Goal: Task Accomplishment & Management: Manage account settings

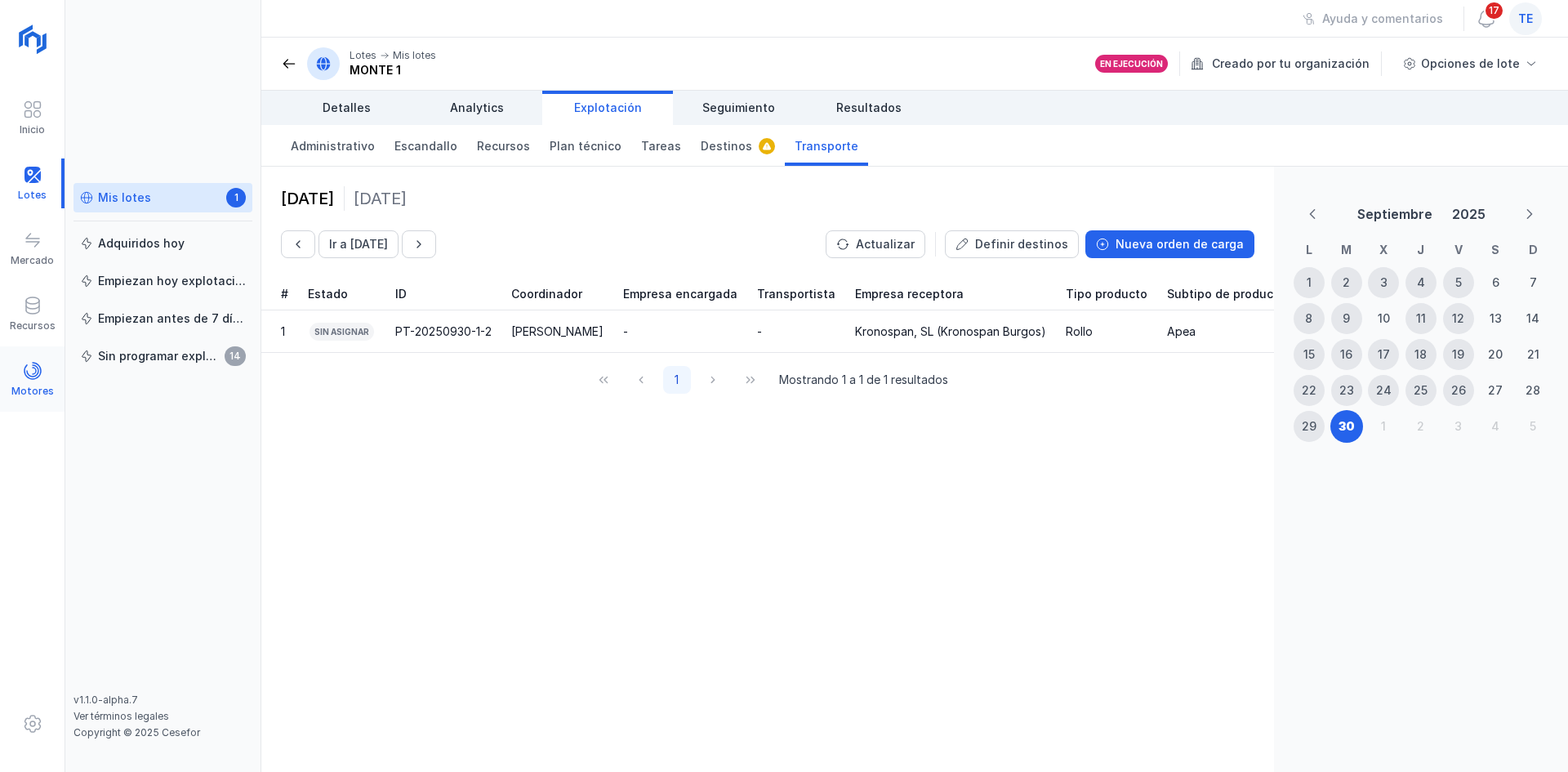
click at [19, 370] on div "Motores" at bounding box center [32, 379] width 64 height 50
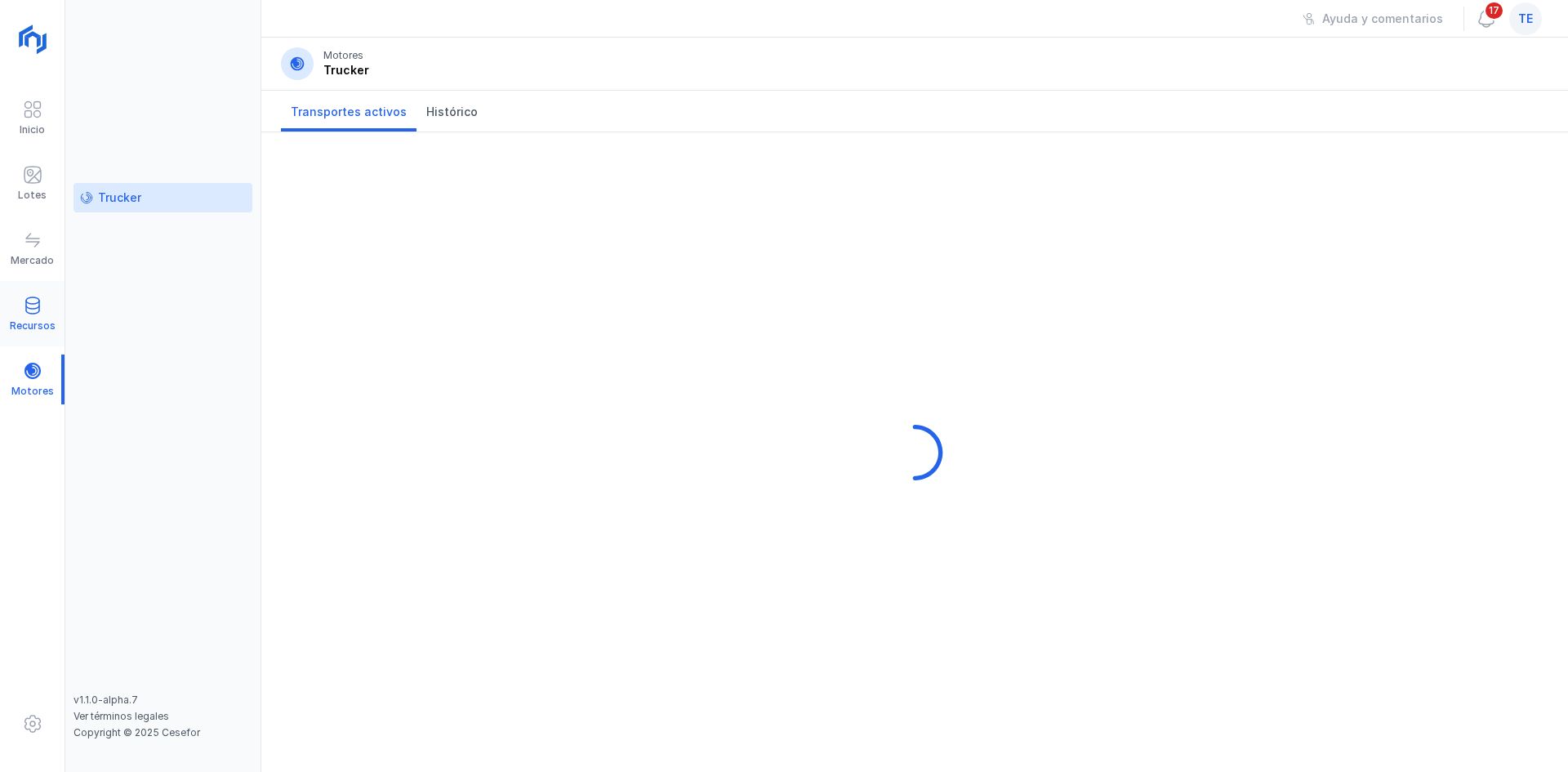
click at [48, 291] on div "Recursos" at bounding box center [32, 314] width 64 height 50
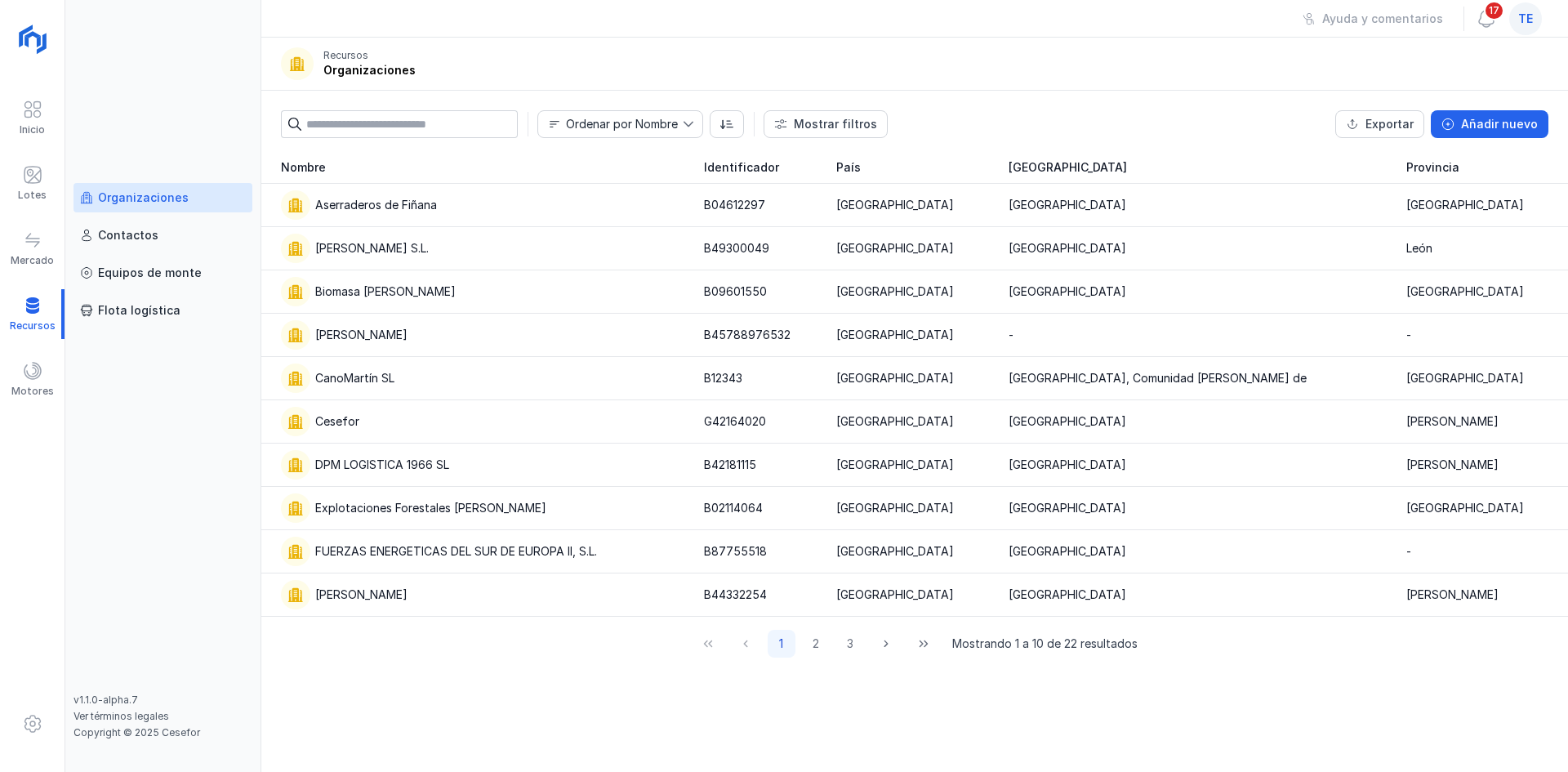
click at [458, 127] on input "text" at bounding box center [411, 123] width 211 height 28
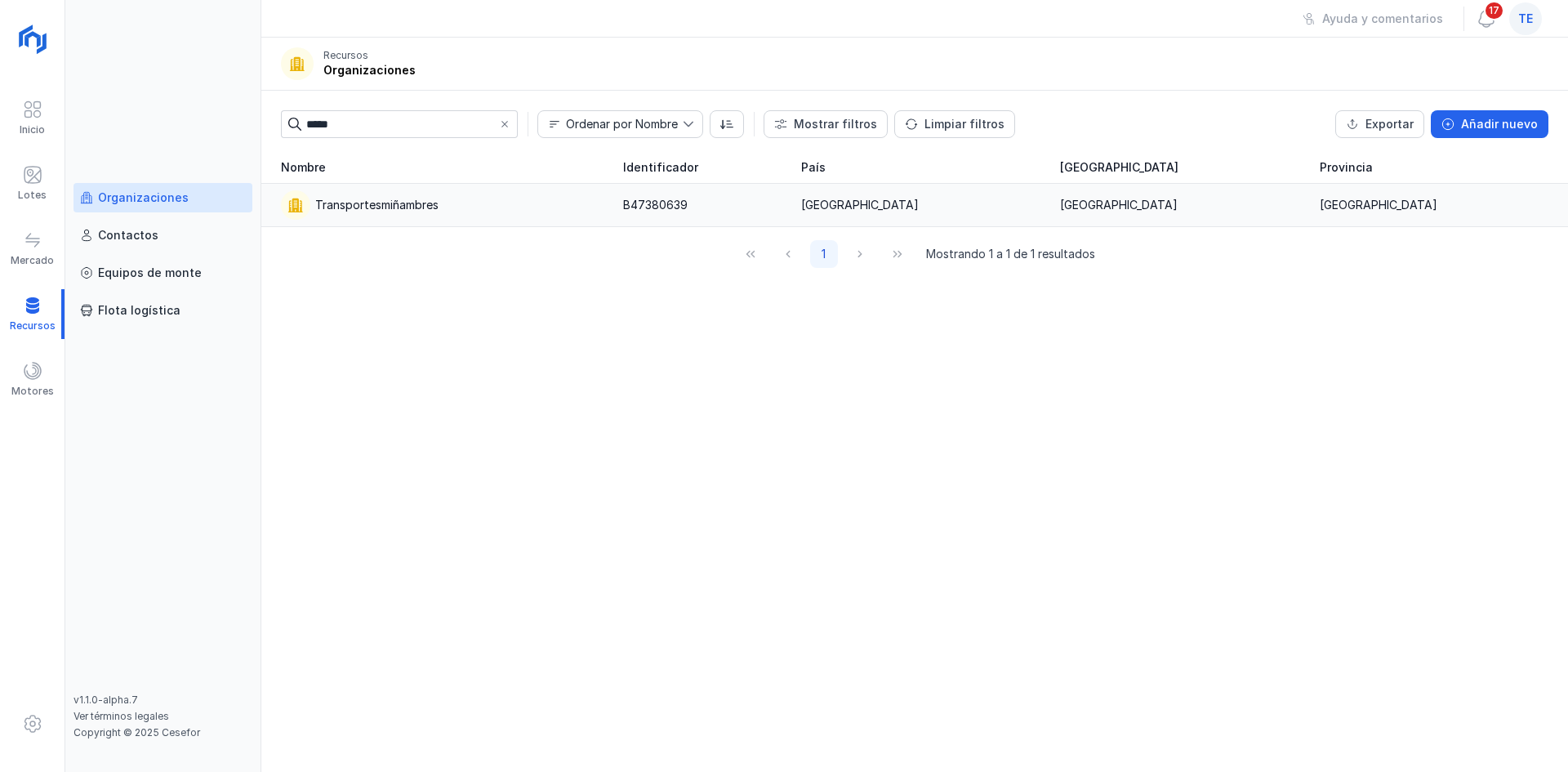
type input "*****"
click at [429, 193] on div "Transportesmiñambres" at bounding box center [442, 205] width 322 height 29
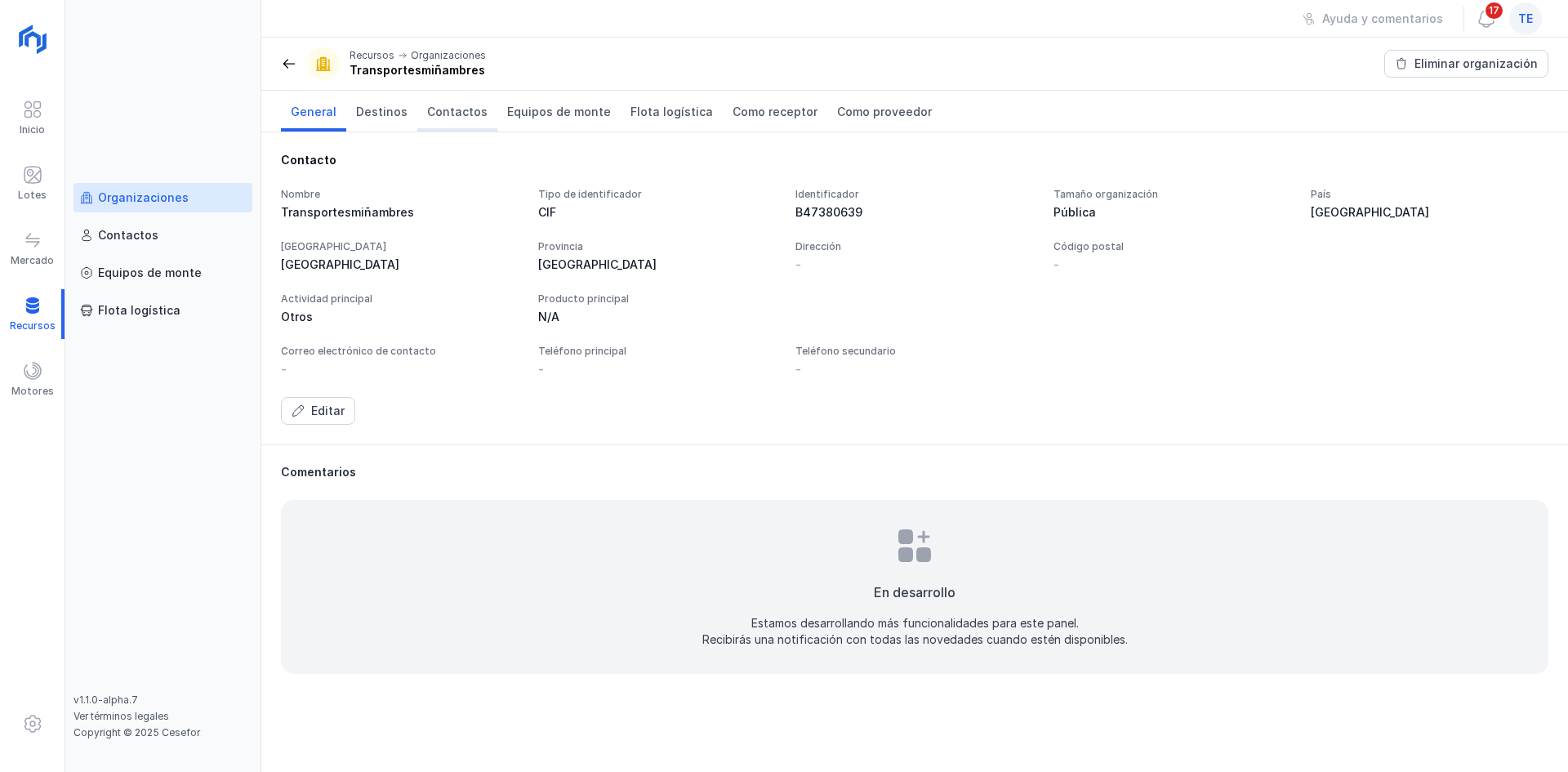
click at [448, 101] on link "Contactos" at bounding box center [457, 111] width 80 height 41
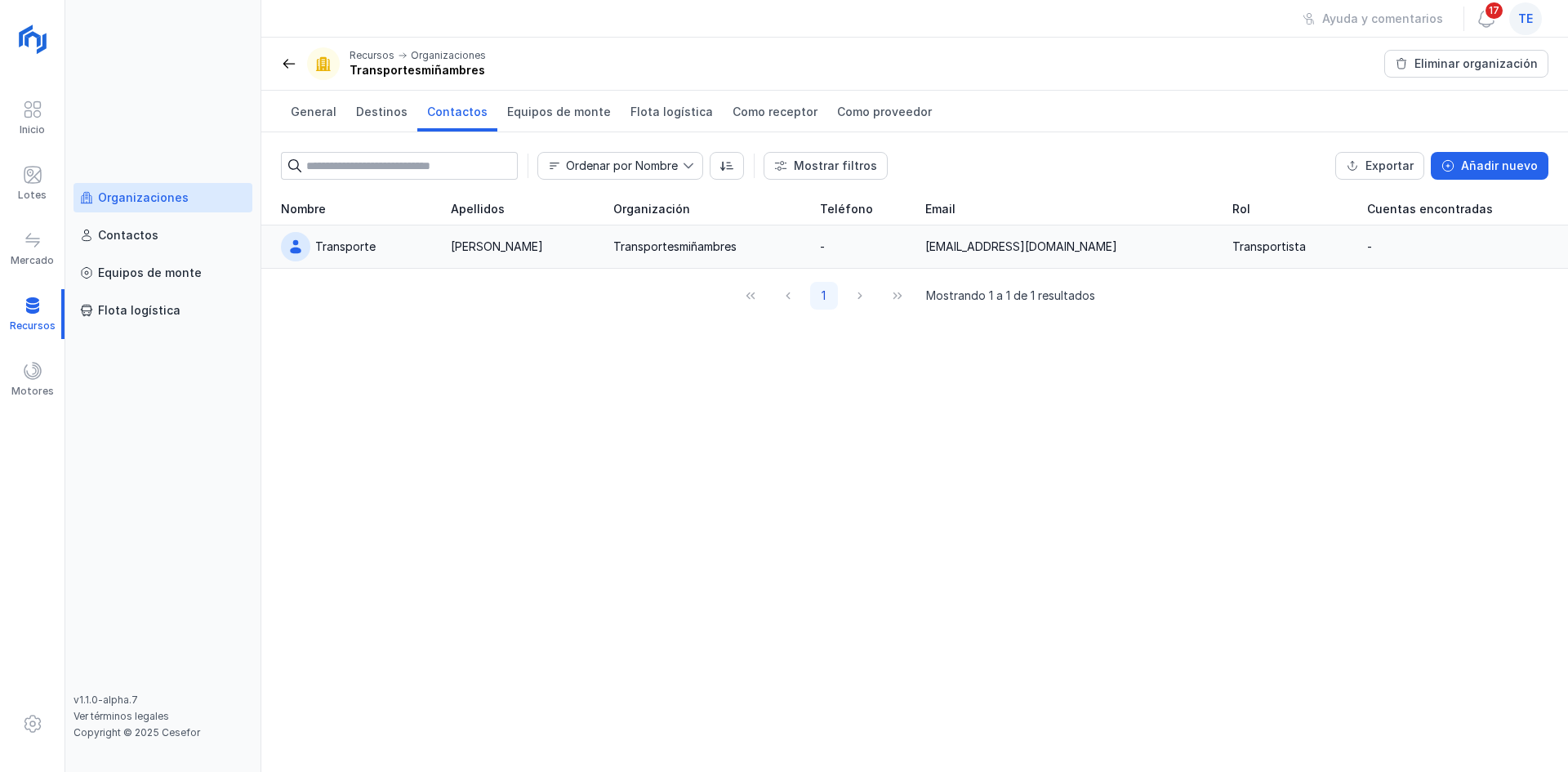
click at [1129, 251] on div "[EMAIL_ADDRESS][DOMAIN_NAME]" at bounding box center [1068, 247] width 286 height 16
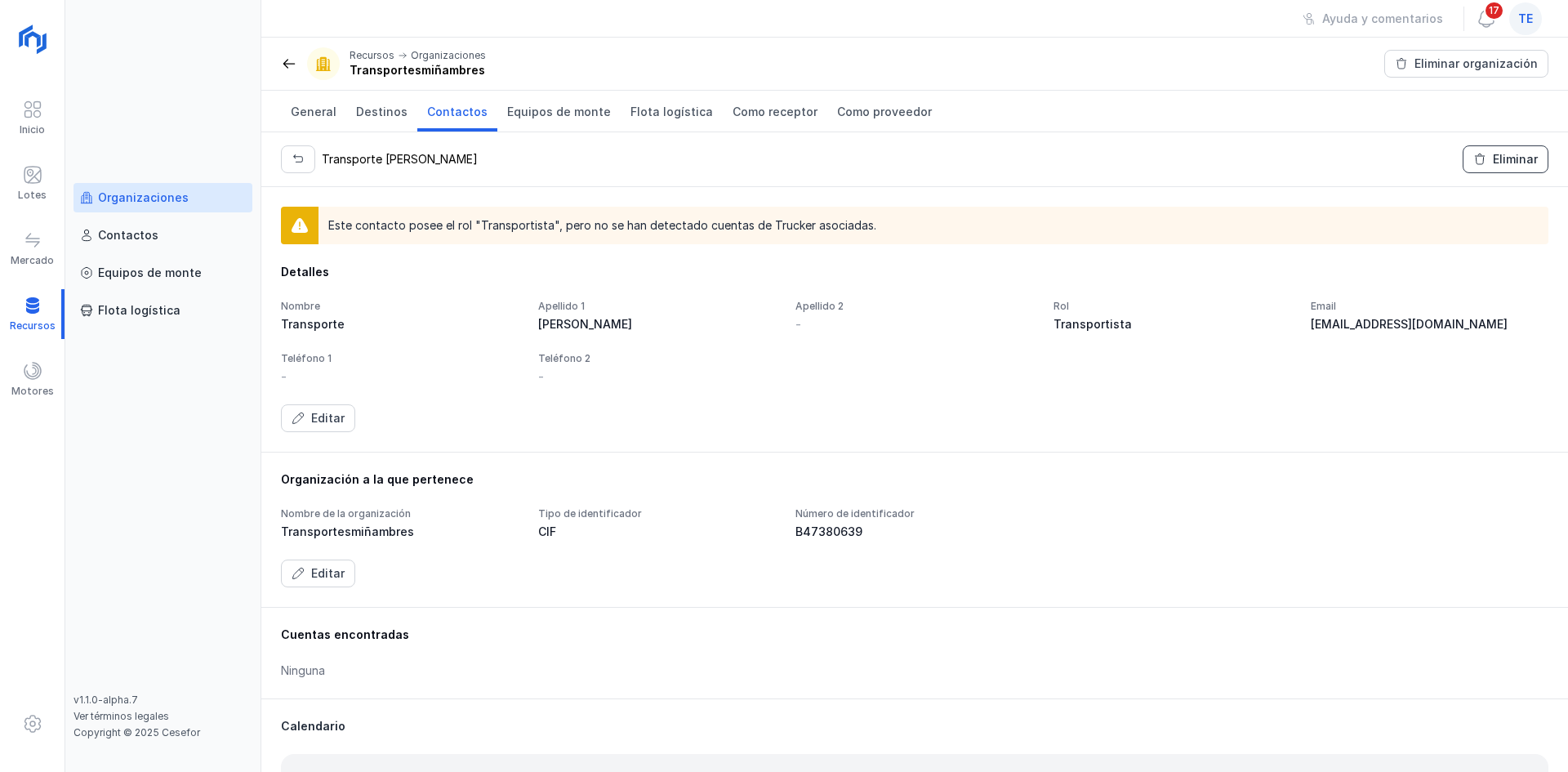
click at [1485, 167] on button "Eliminar" at bounding box center [1505, 158] width 85 height 28
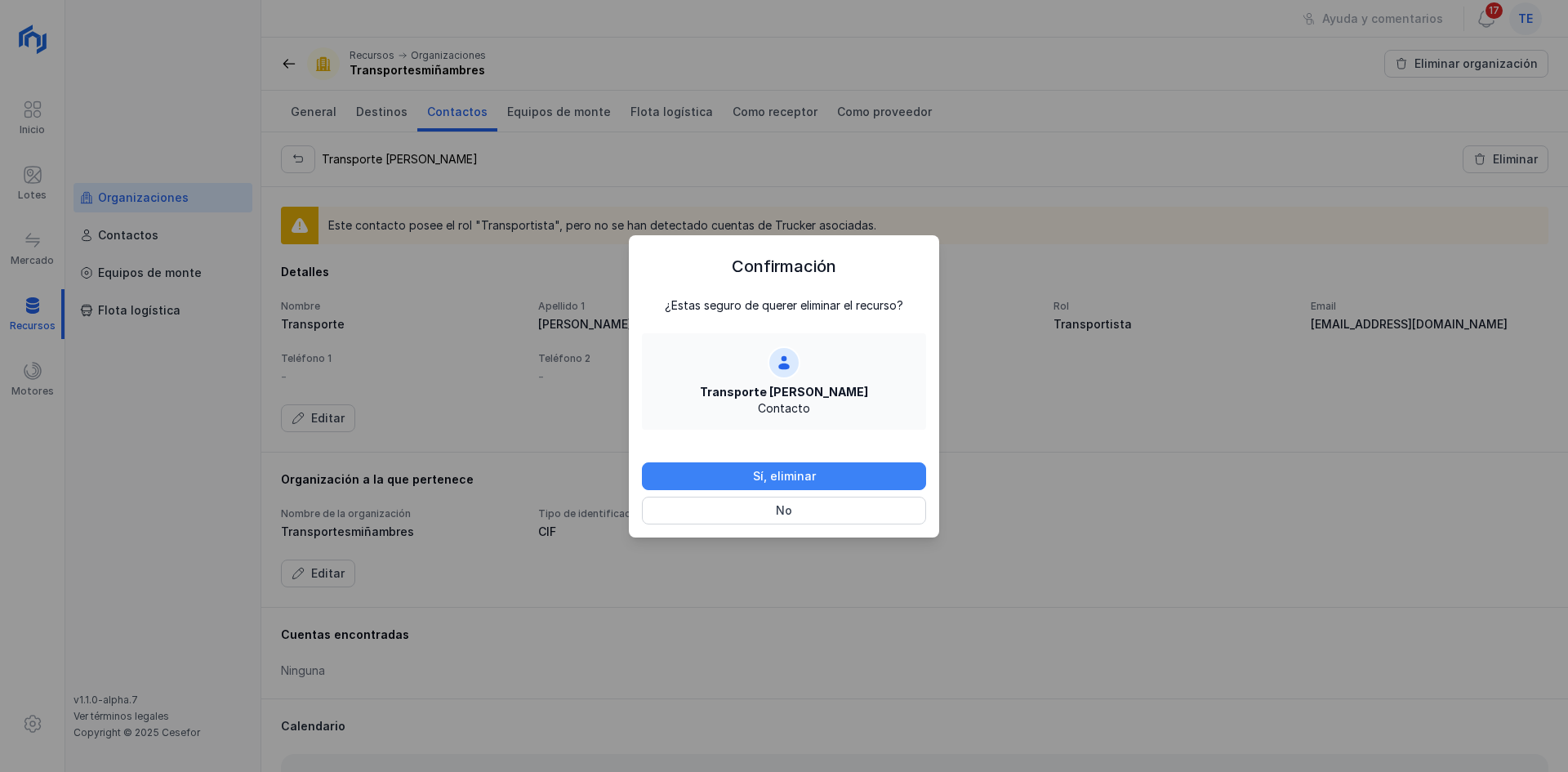
click at [768, 474] on div "Sí, eliminar" at bounding box center [784, 476] width 63 height 16
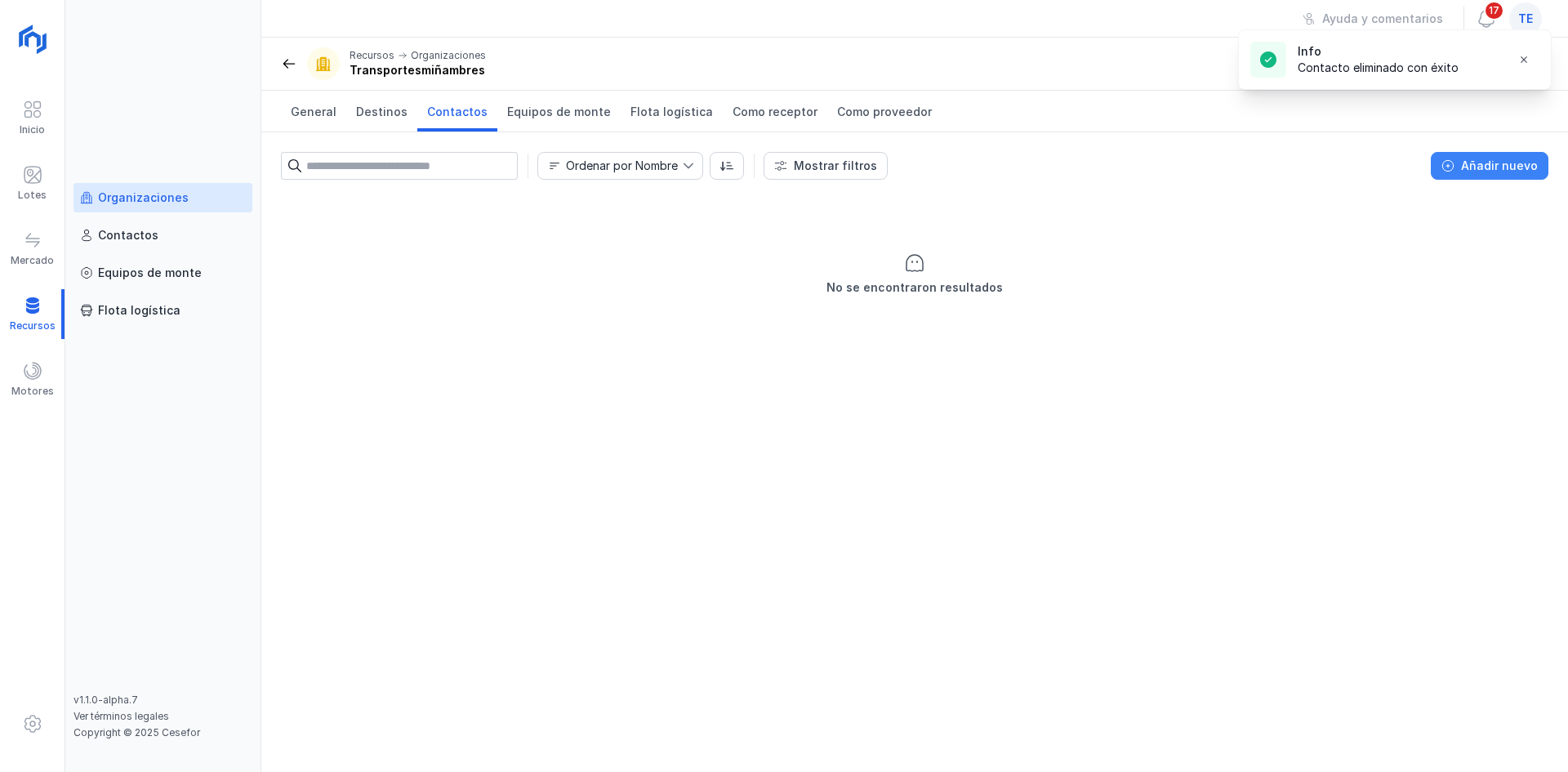
click at [1463, 168] on button "Añadir nuevo" at bounding box center [1489, 165] width 118 height 28
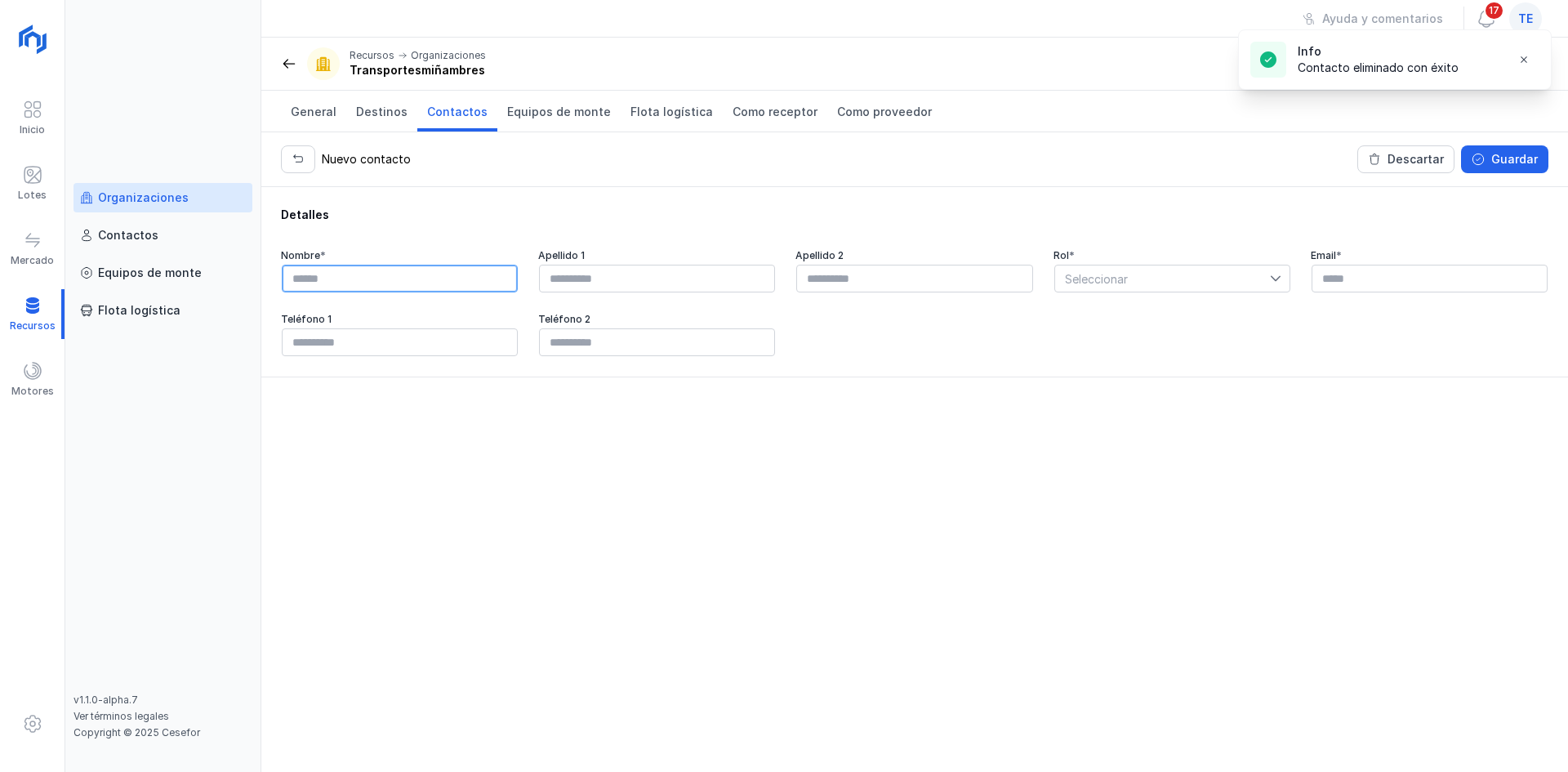
click at [447, 289] on input "text" at bounding box center [399, 278] width 236 height 28
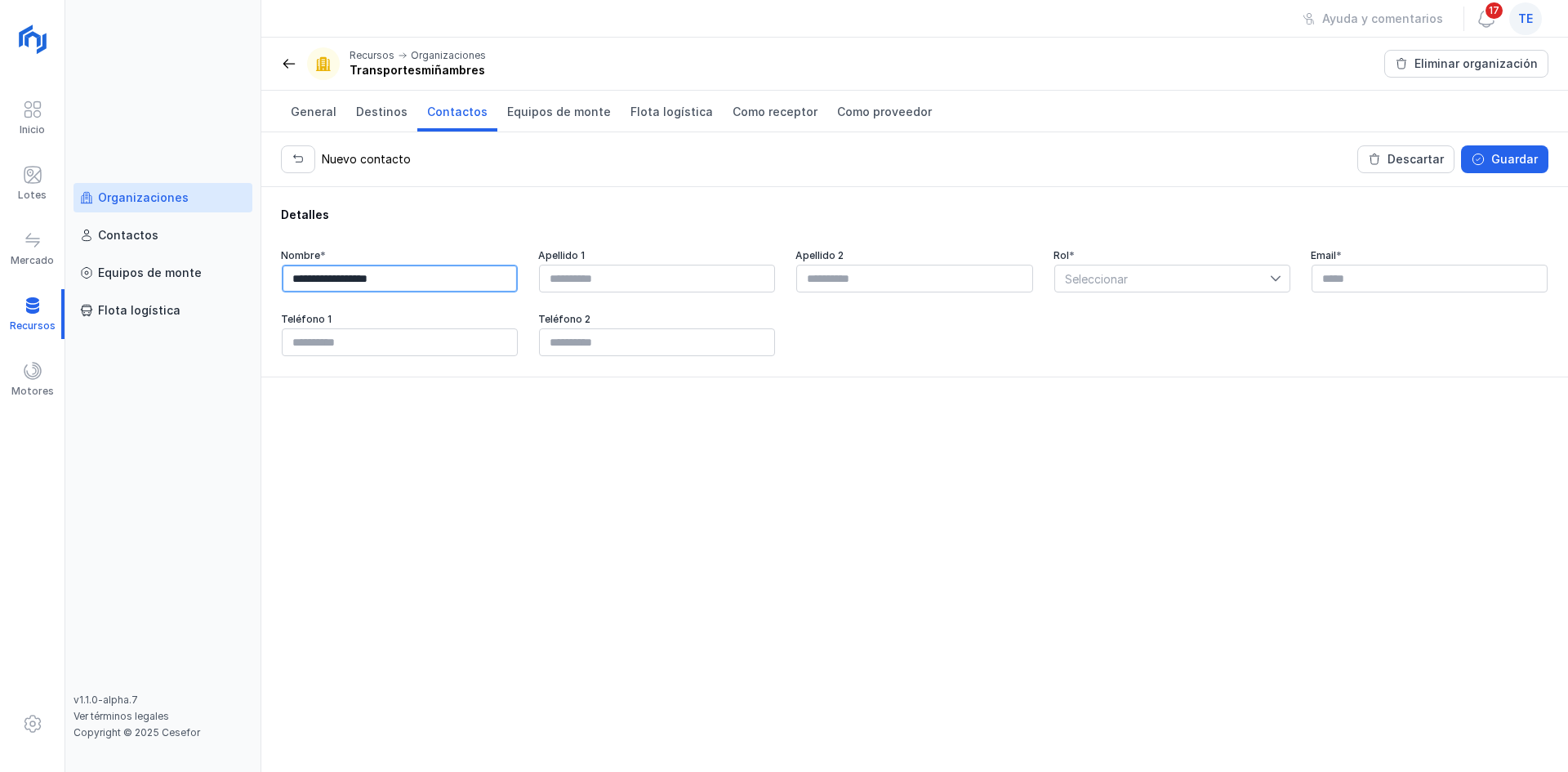
type input "**********"
click at [1488, 287] on input "text" at bounding box center [1429, 278] width 236 height 28
type input "**********"
click at [1507, 144] on div "Nuevo contacto Descartar Guardar" at bounding box center [915, 159] width 1306 height 54
click at [1505, 151] on div "Guardar" at bounding box center [1514, 158] width 46 height 16
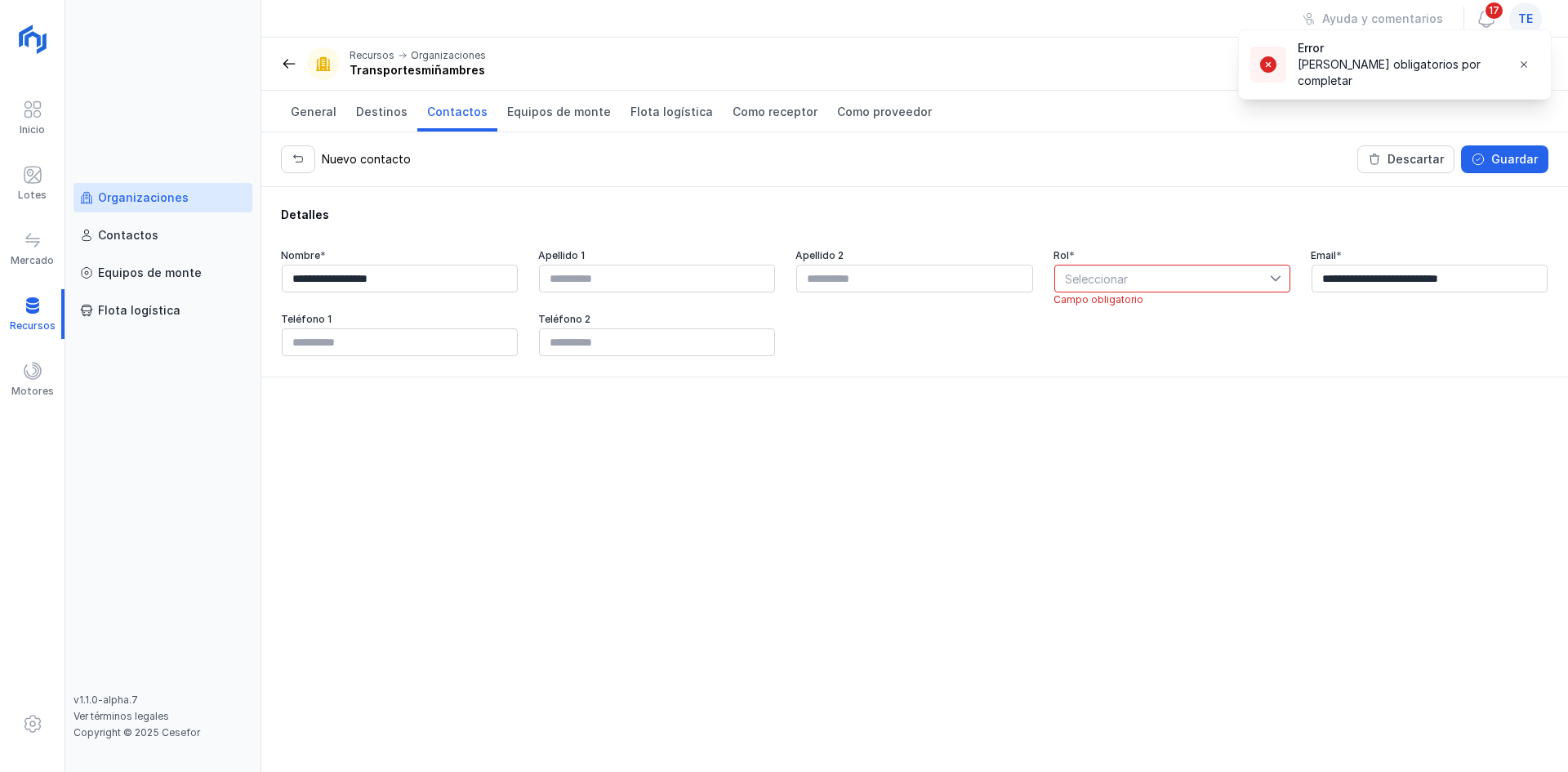
click at [1204, 282] on span "Seleccionar" at bounding box center [1162, 279] width 215 height 27
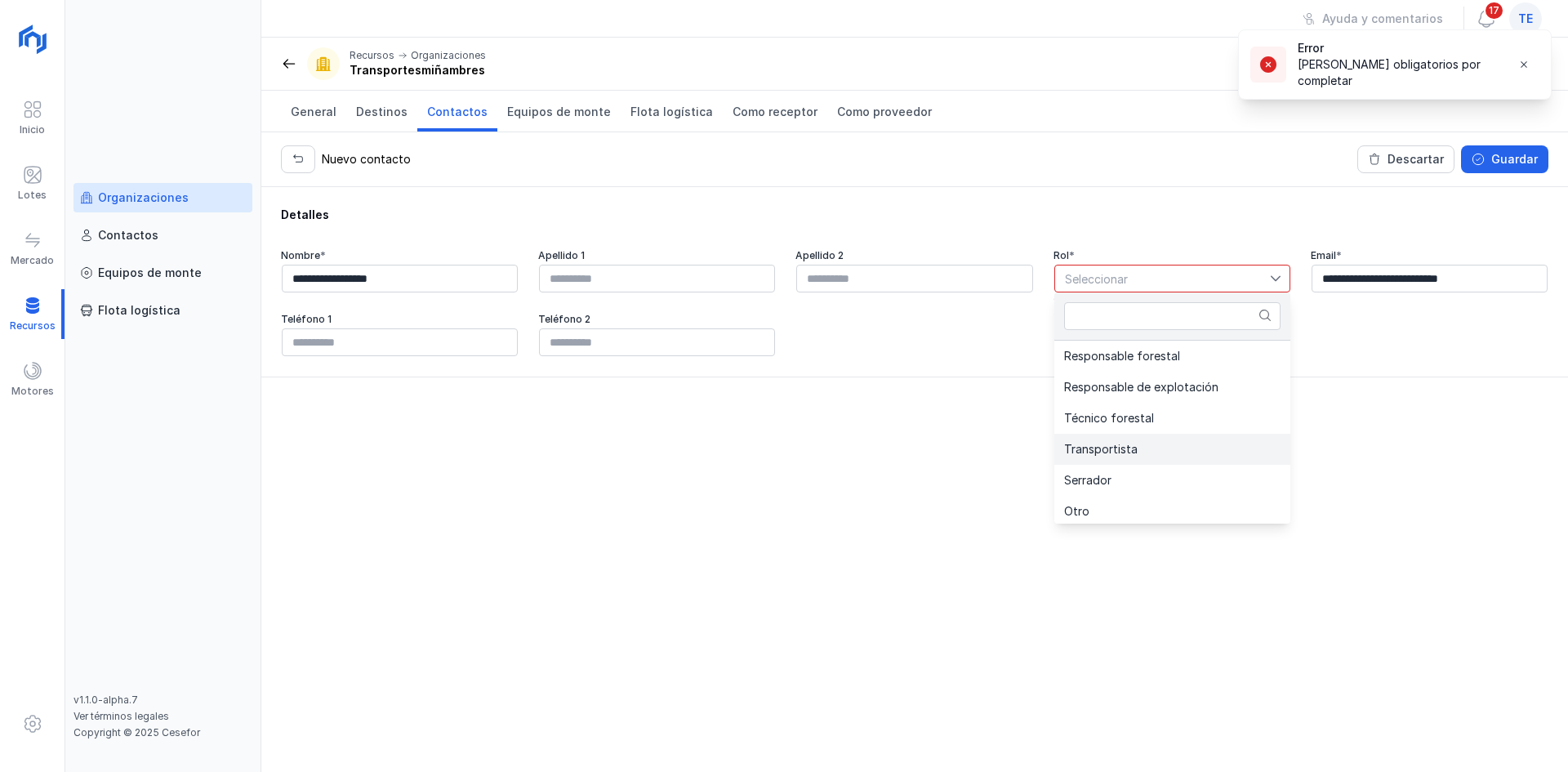
click at [1115, 454] on span "Transportista" at bounding box center [1101, 450] width 74 height 11
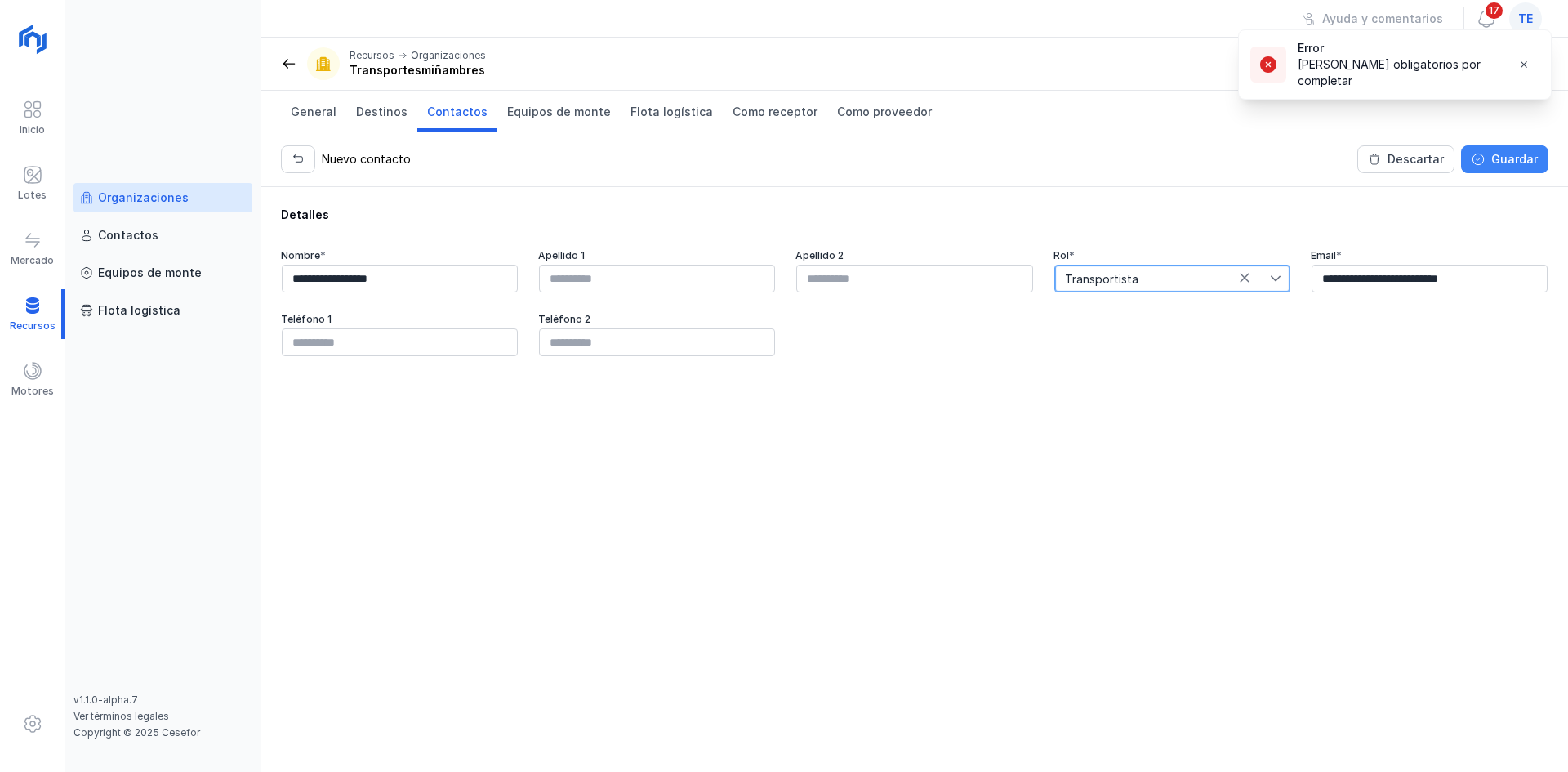
click at [1485, 155] on span "Guardar" at bounding box center [1478, 159] width 13 height 13
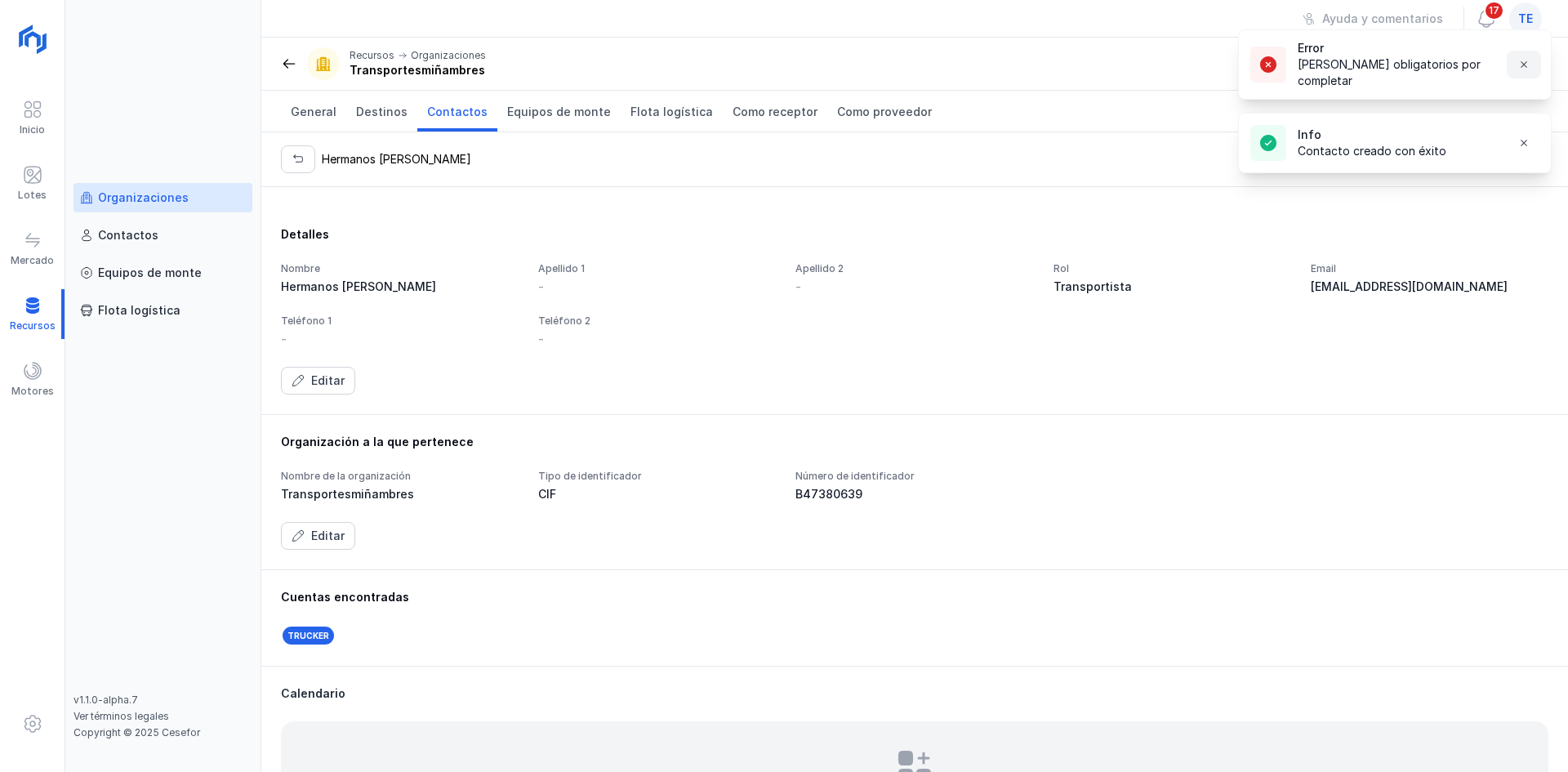
click at [1533, 53] on button "button" at bounding box center [1523, 64] width 34 height 28
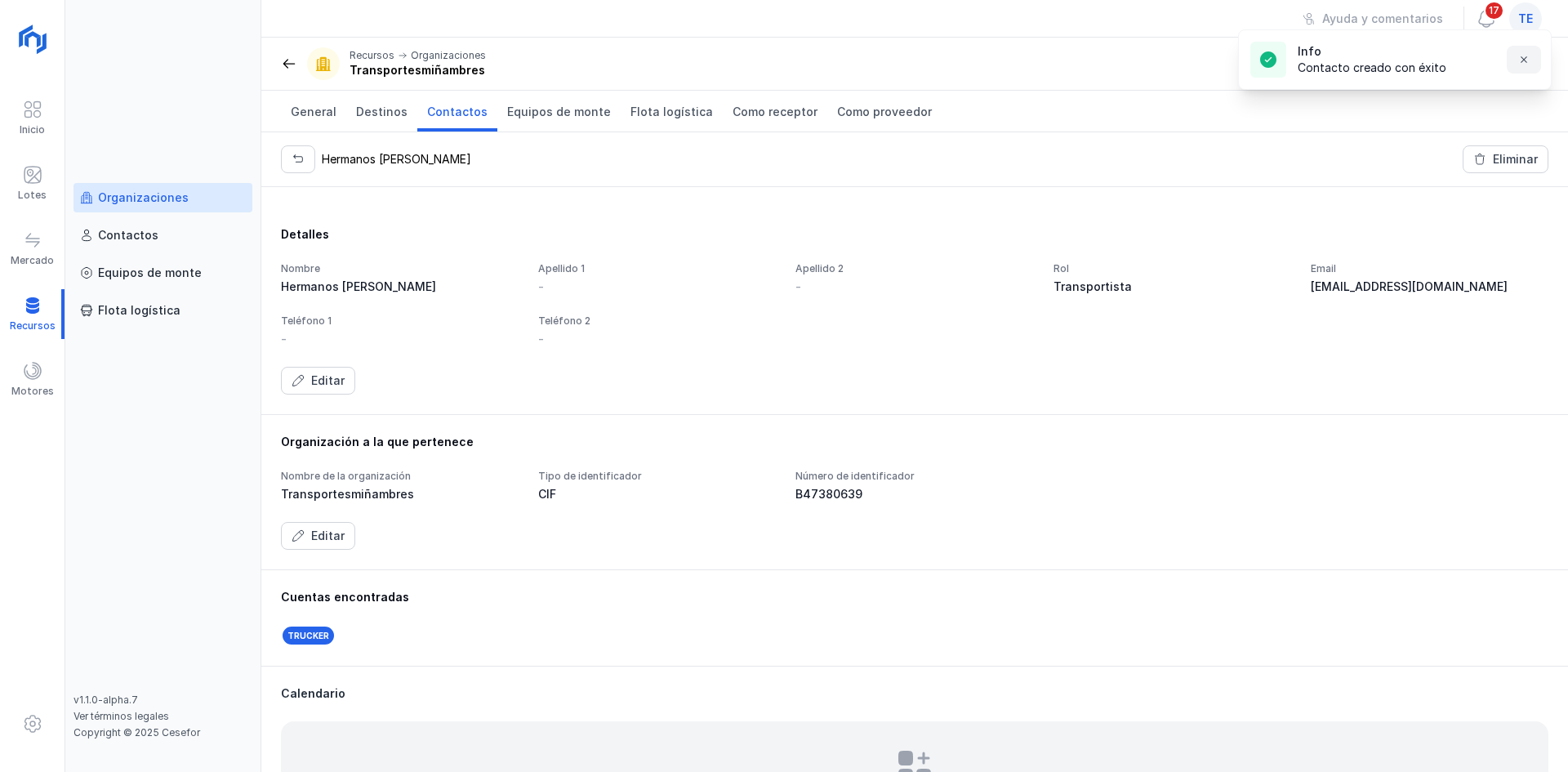
click at [1529, 60] on span "button" at bounding box center [1523, 60] width 13 height 13
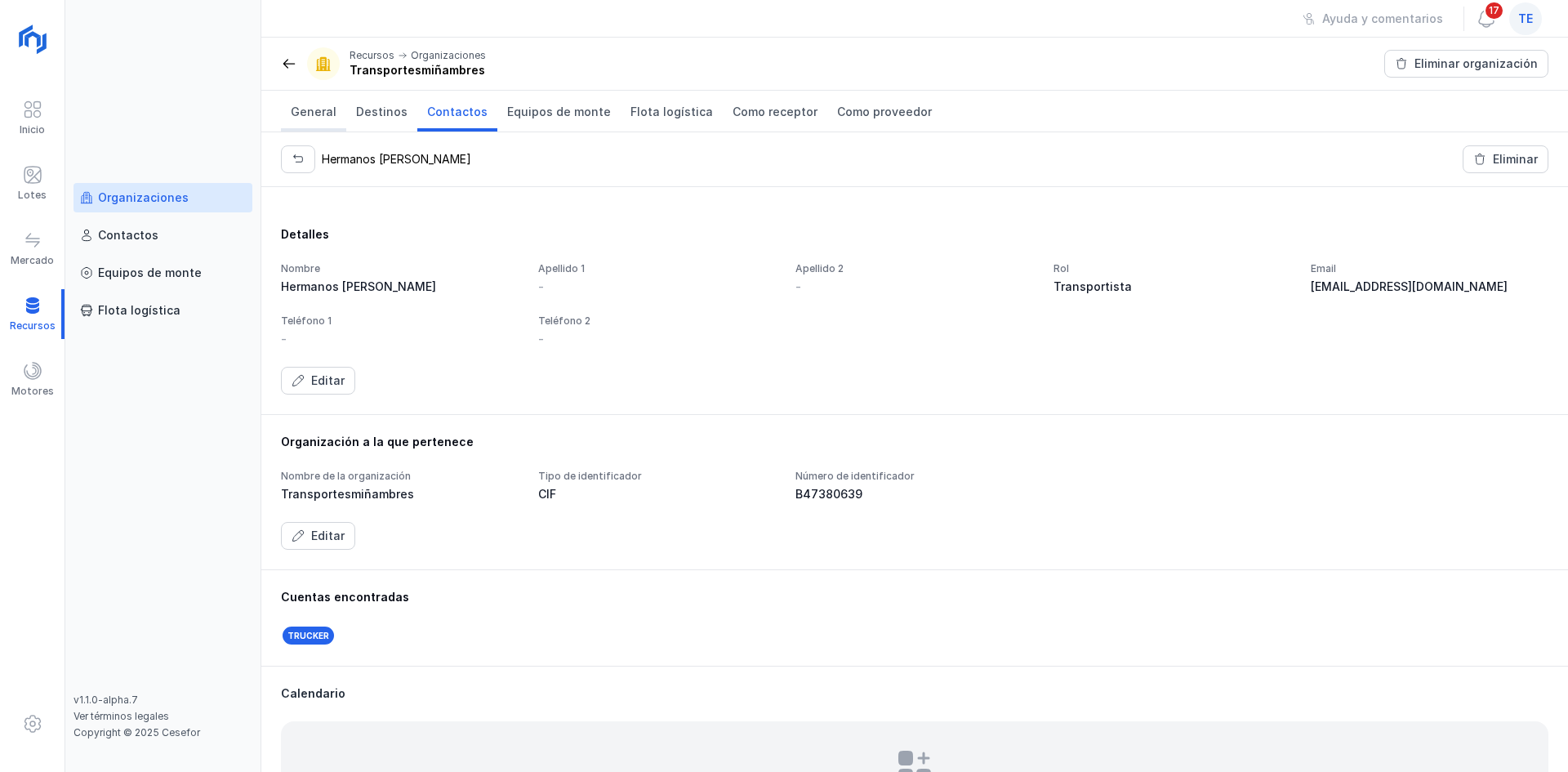
click at [303, 119] on span "General" at bounding box center [314, 111] width 46 height 16
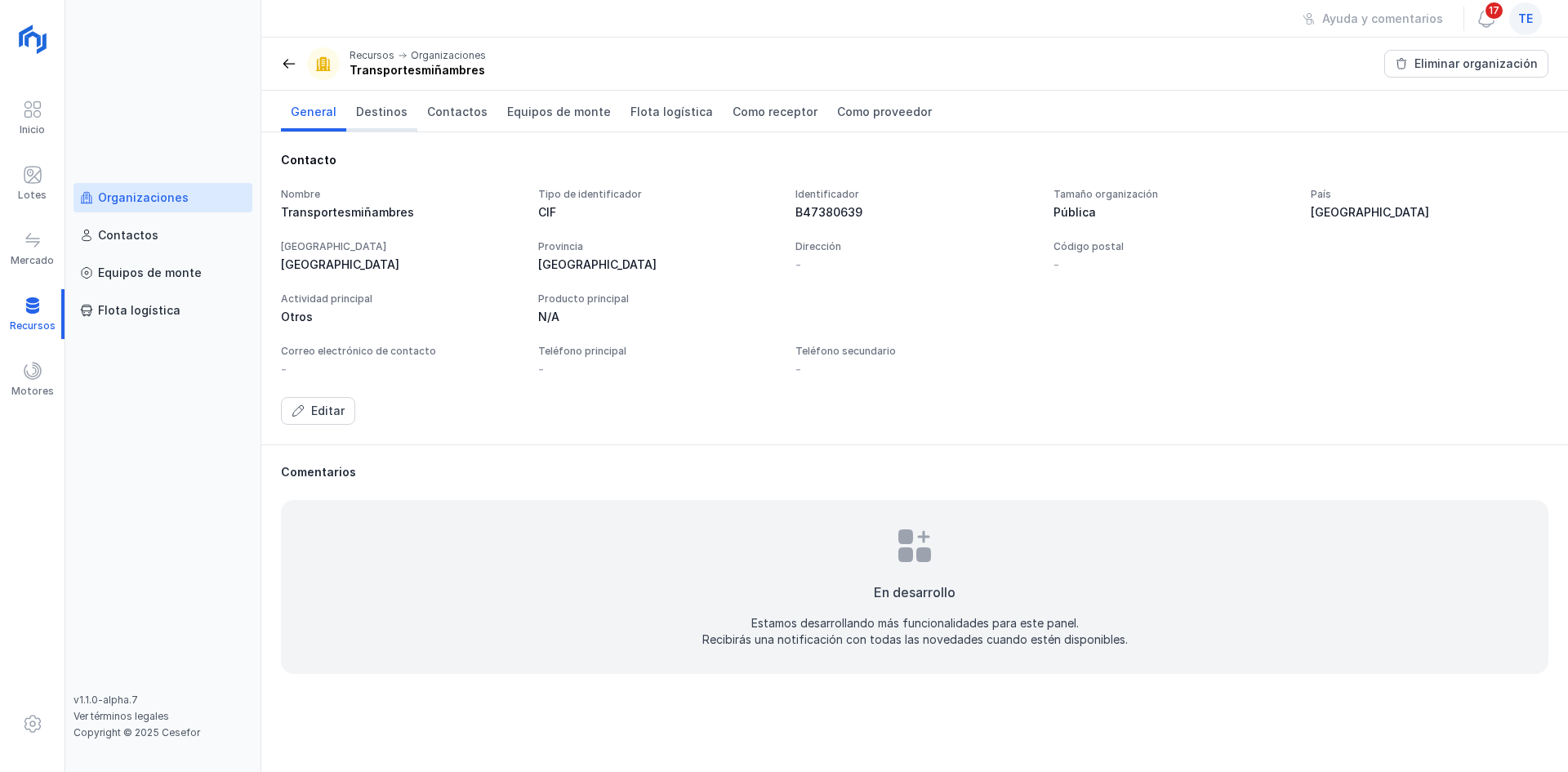
click at [364, 108] on span "Destinos" at bounding box center [382, 111] width 51 height 16
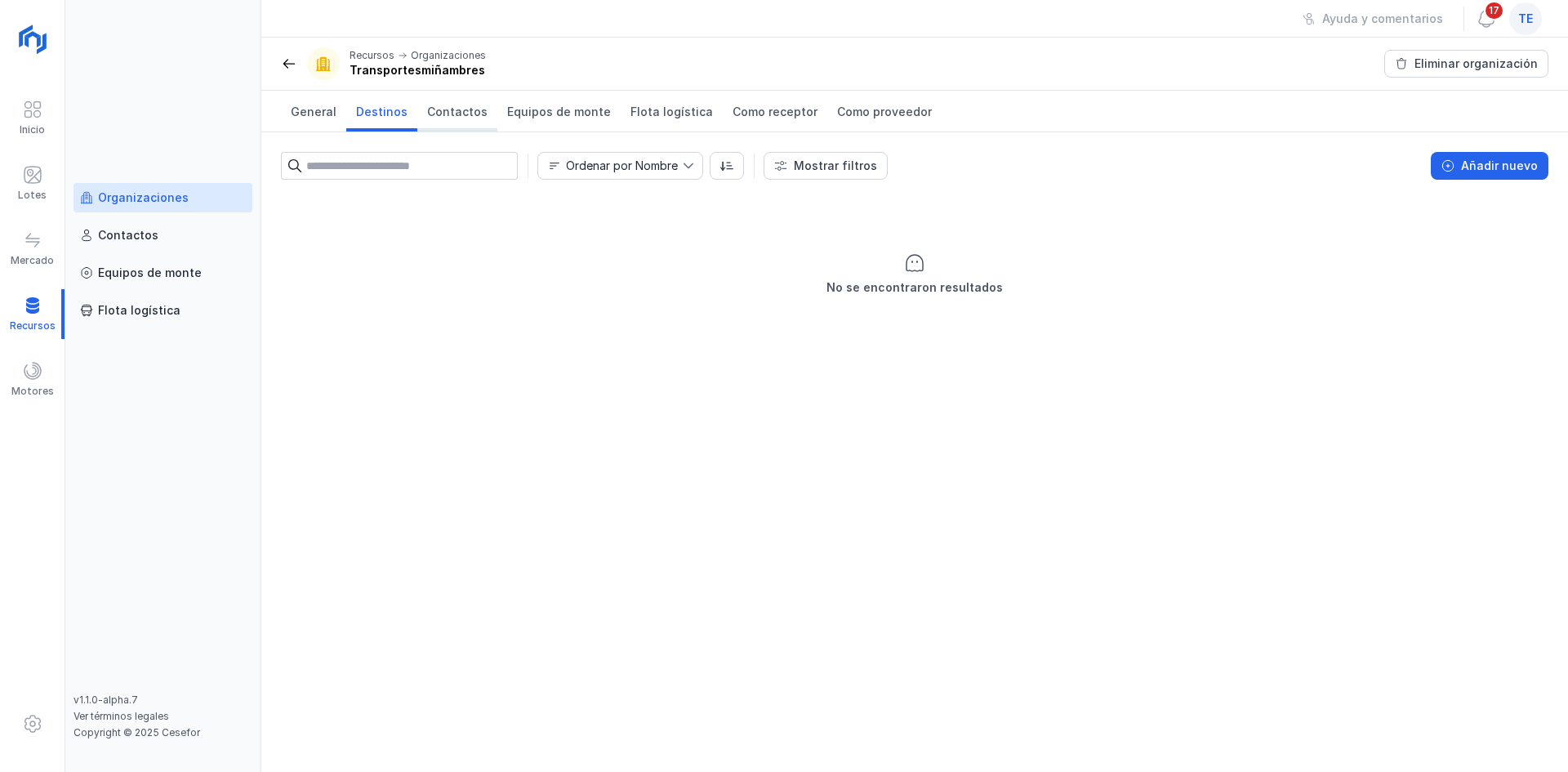
click at [432, 115] on span "Contactos" at bounding box center [457, 111] width 61 height 16
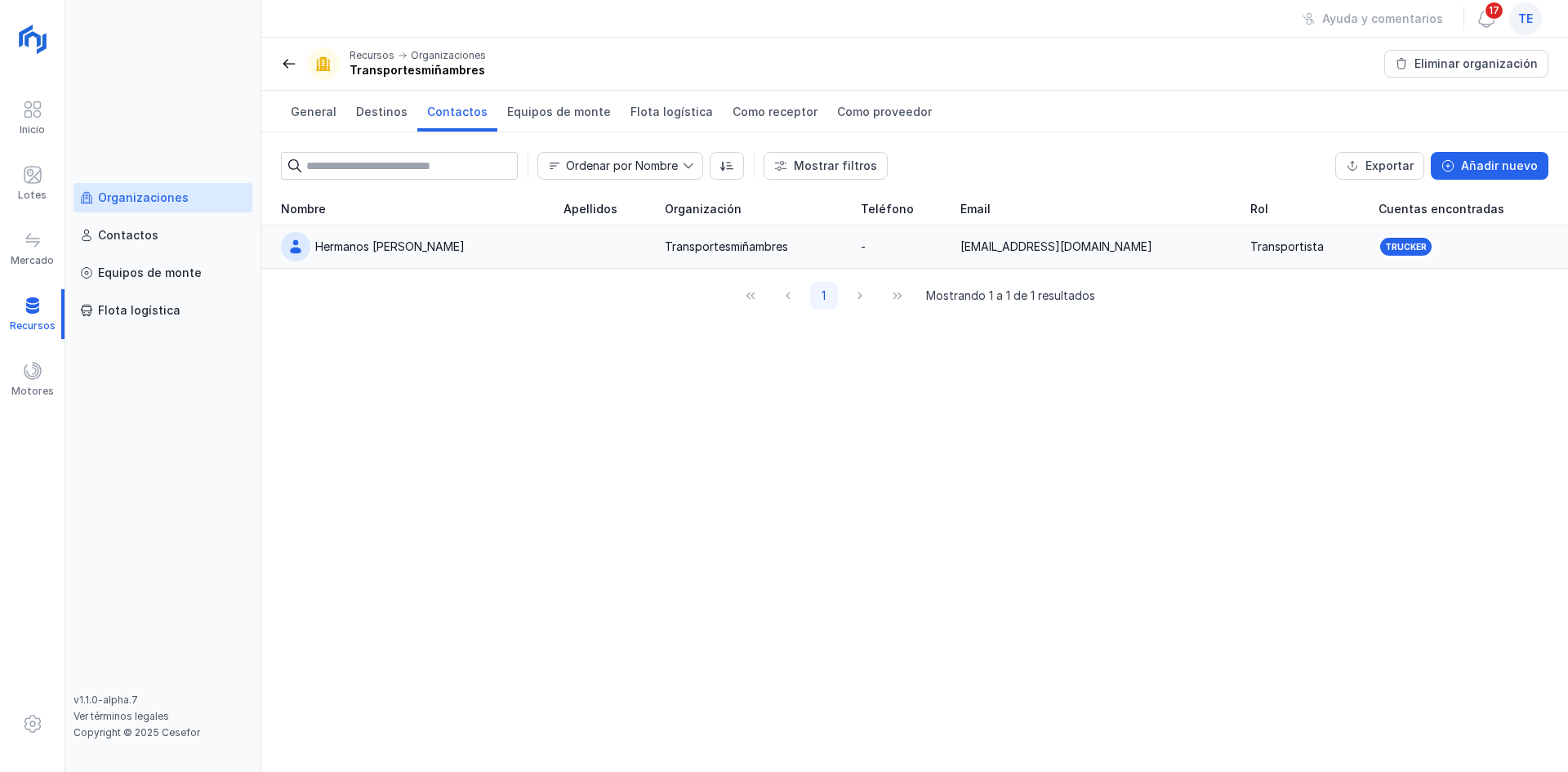
click at [1463, 240] on div "Trucker" at bounding box center [1468, 247] width 179 height 21
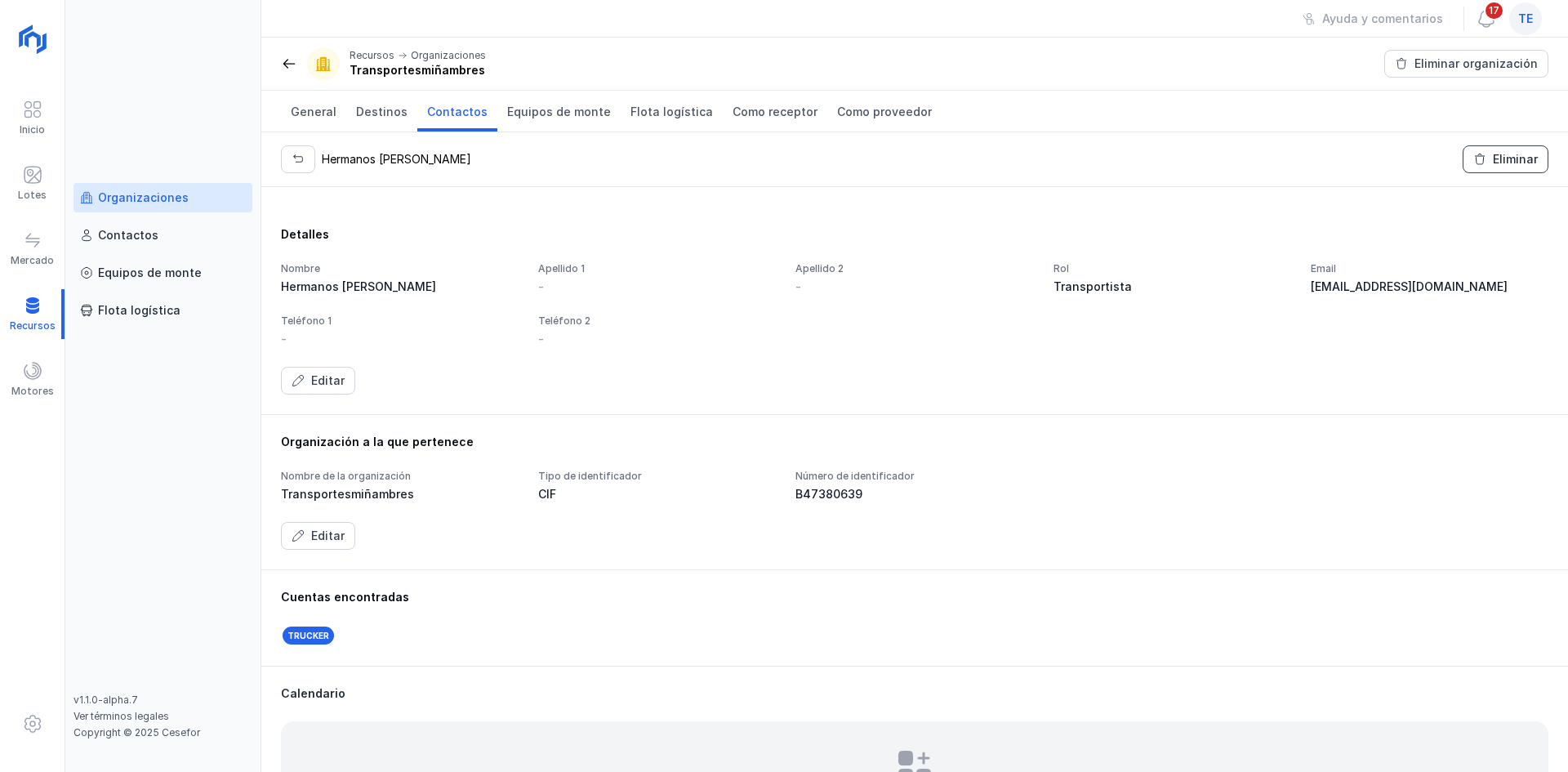
click at [1487, 151] on button "Eliminar" at bounding box center [1505, 158] width 85 height 28
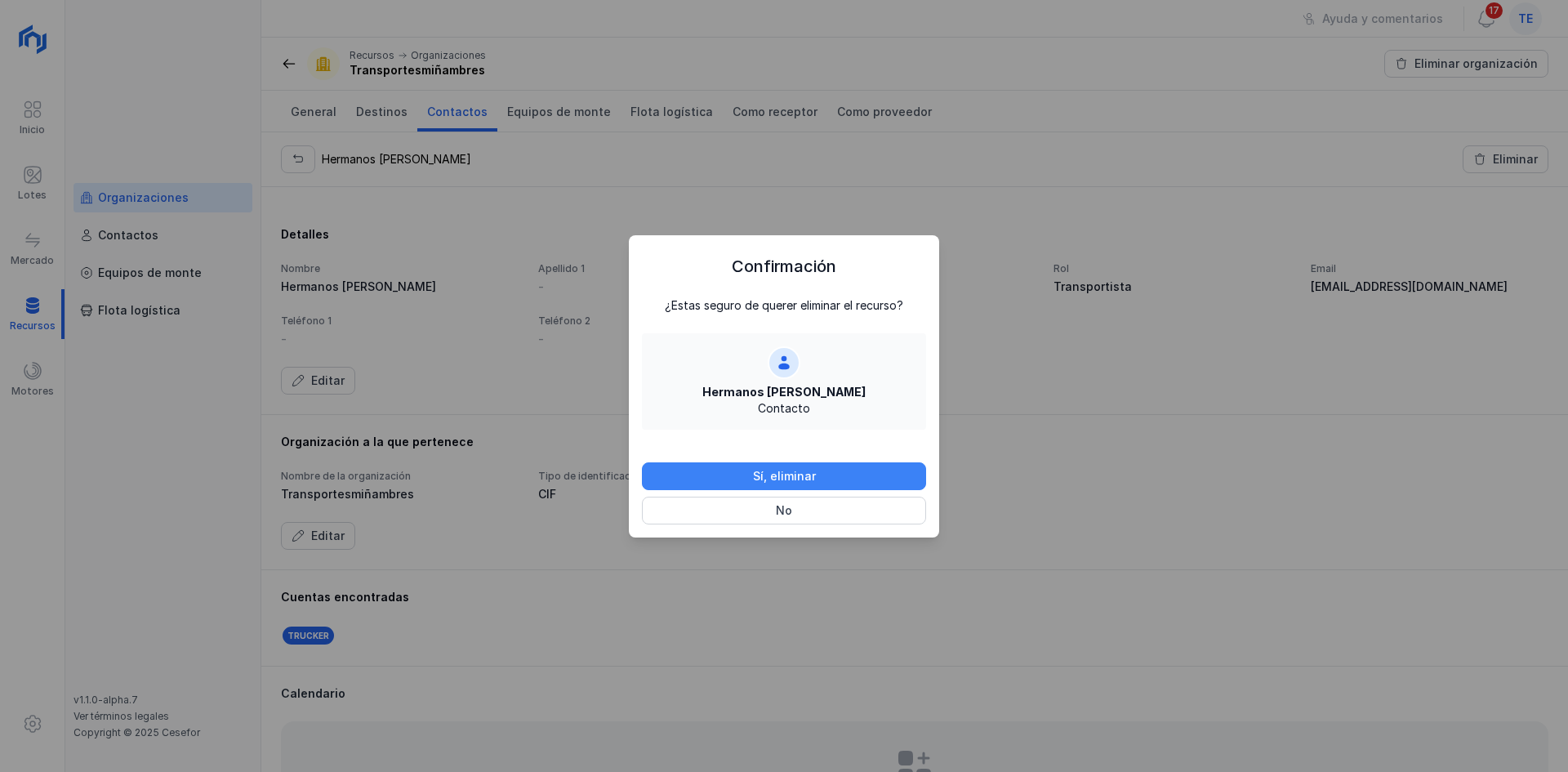
click at [837, 482] on button "Sí, eliminar" at bounding box center [784, 476] width 284 height 28
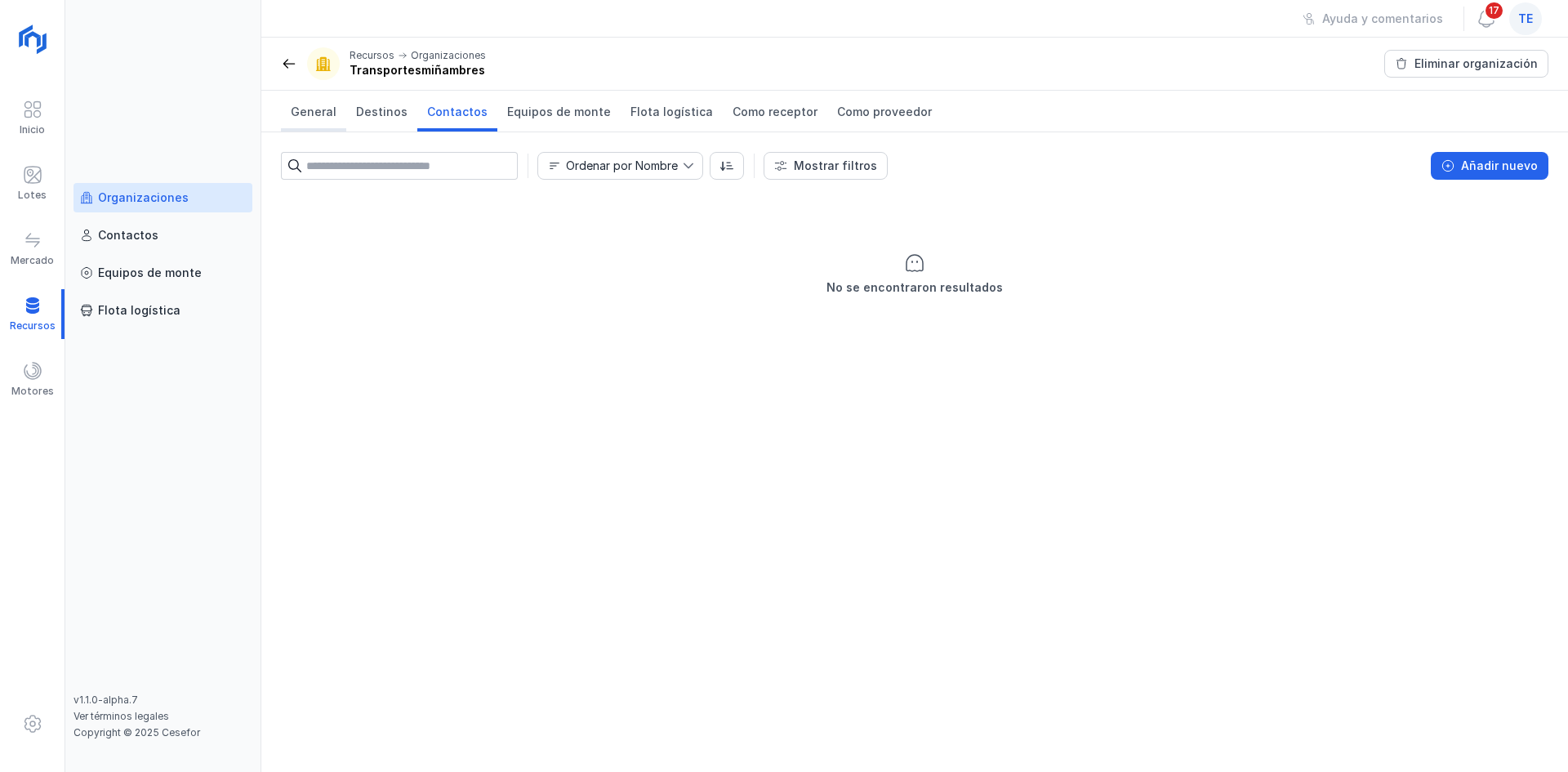
click at [329, 116] on span "General" at bounding box center [314, 111] width 46 height 16
